Goal: Transaction & Acquisition: Purchase product/service

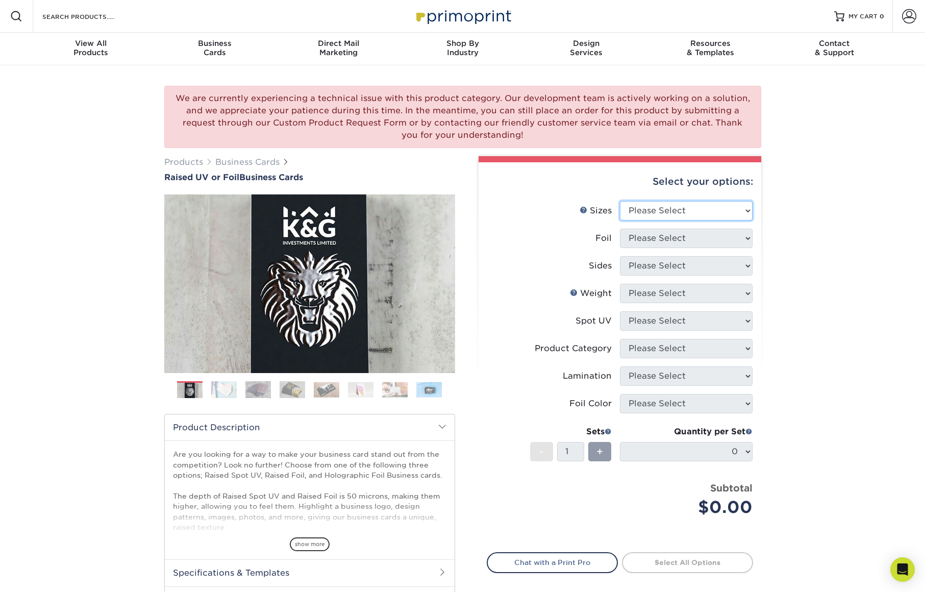
click at [680, 212] on select "Please Select 2" x 3.5" - Standard" at bounding box center [686, 210] width 133 height 19
select select "2.00x3.50"
click at [668, 235] on select "Please Select No Yes" at bounding box center [686, 238] width 133 height 19
select select "1"
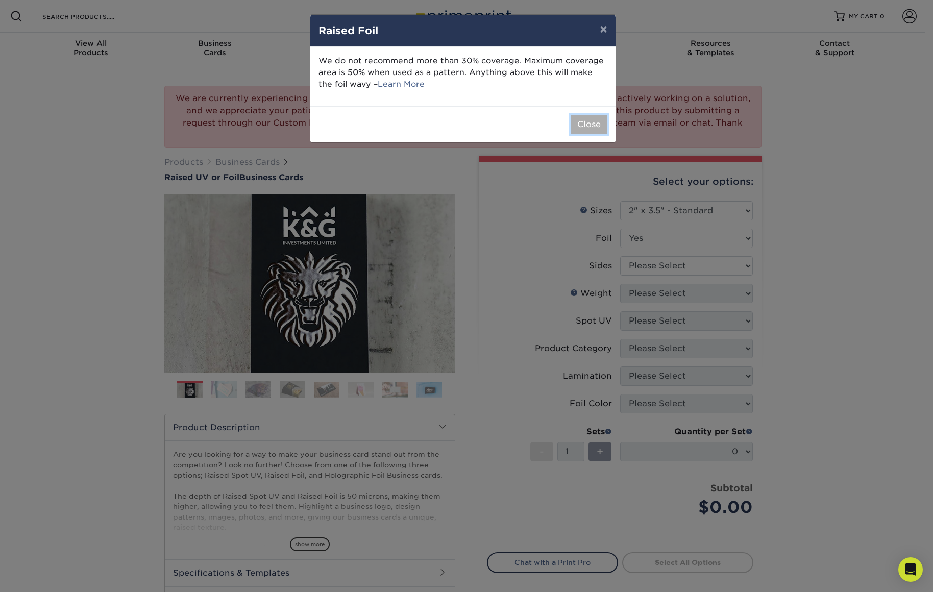
click at [598, 120] on button "Close" at bounding box center [589, 124] width 37 height 19
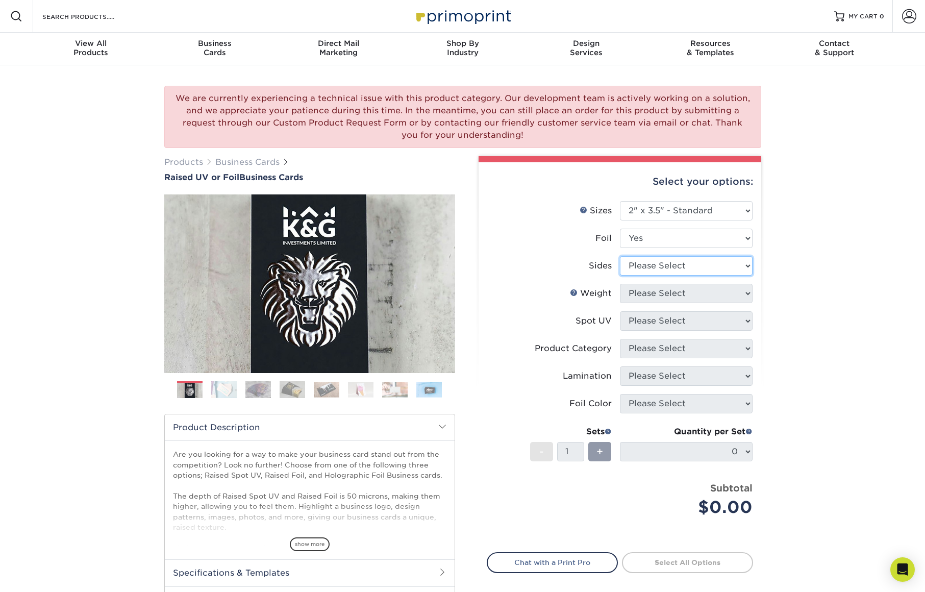
click at [699, 269] on select "Please Select Print Both Sides - Foil Both Sides Print Both Sides - Foil Front …" at bounding box center [686, 265] width 133 height 19
select select "e9e9dfb3-fba1-4d60-972c-fd9ca5904d33"
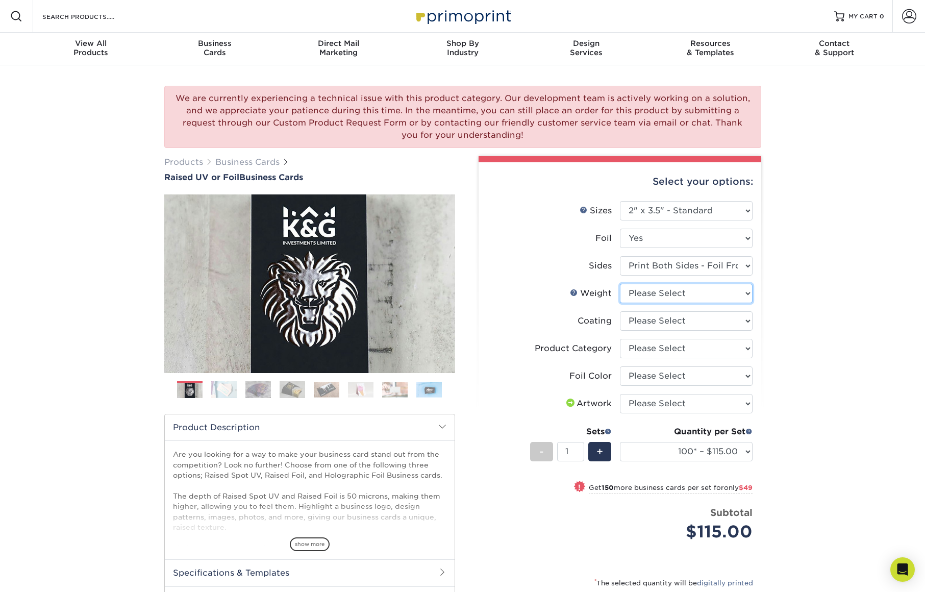
click at [710, 290] on select "Please Select 16PT" at bounding box center [686, 293] width 133 height 19
select select "16PT"
click at [675, 319] on select at bounding box center [686, 320] width 133 height 19
select select "3e7618de-abca-4bda-9f97-8b9129e913d8"
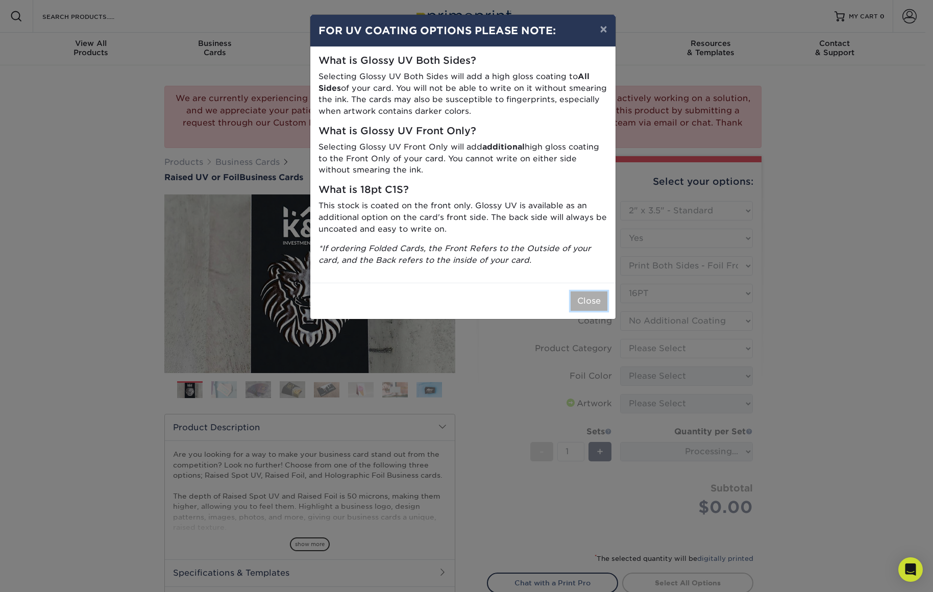
click at [593, 305] on button "Close" at bounding box center [589, 300] width 37 height 19
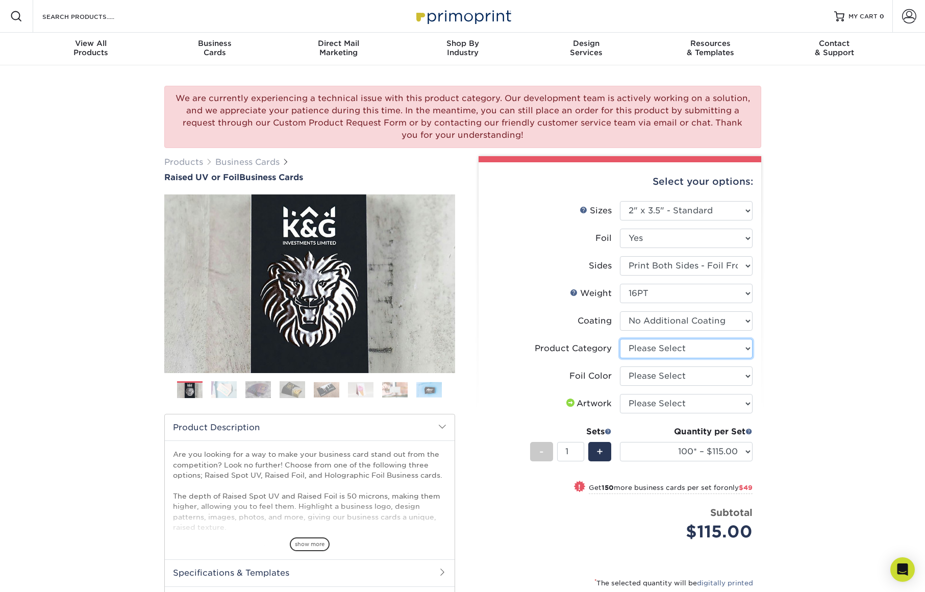
click at [667, 351] on select "Please Select Business Cards" at bounding box center [686, 348] width 133 height 19
select select "3b5148f1-0588-4f88-a218-97bcfdce65c1"
click at [663, 379] on select "Please Select Silver Foil Gold Foil Holographic Foil" at bounding box center [686, 375] width 133 height 19
select select "a834dd52-fe06-4ed6-9a86-5bd3c2d02515"
click at [657, 404] on select "Please Select I will upload files I need a design - $100" at bounding box center [686, 403] width 133 height 19
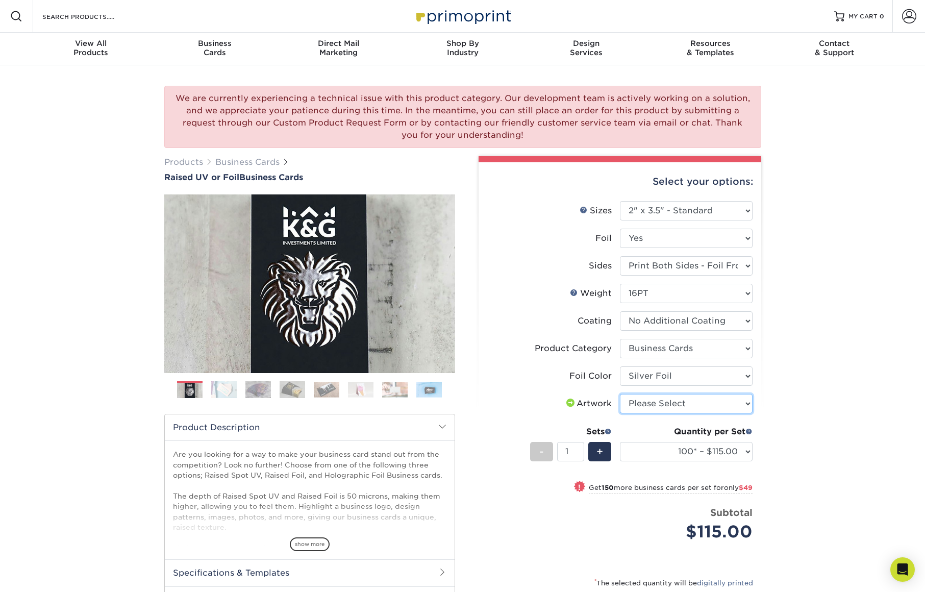
select select "upload"
click at [790, 392] on div "We are currently experiencing a technical issue with this product category. Our…" at bounding box center [462, 390] width 925 height 651
click at [810, 401] on div "We are currently experiencing a technical issue with this product category. Our…" at bounding box center [462, 390] width 925 height 651
click at [670, 452] on select "100* – $115.00 250* – $164.00 500* – $221.00" at bounding box center [686, 451] width 133 height 19
click at [910, 300] on div "We are currently experiencing a technical issue with this product category. Our…" at bounding box center [462, 390] width 925 height 651
